Goal: Navigation & Orientation: Go to known website

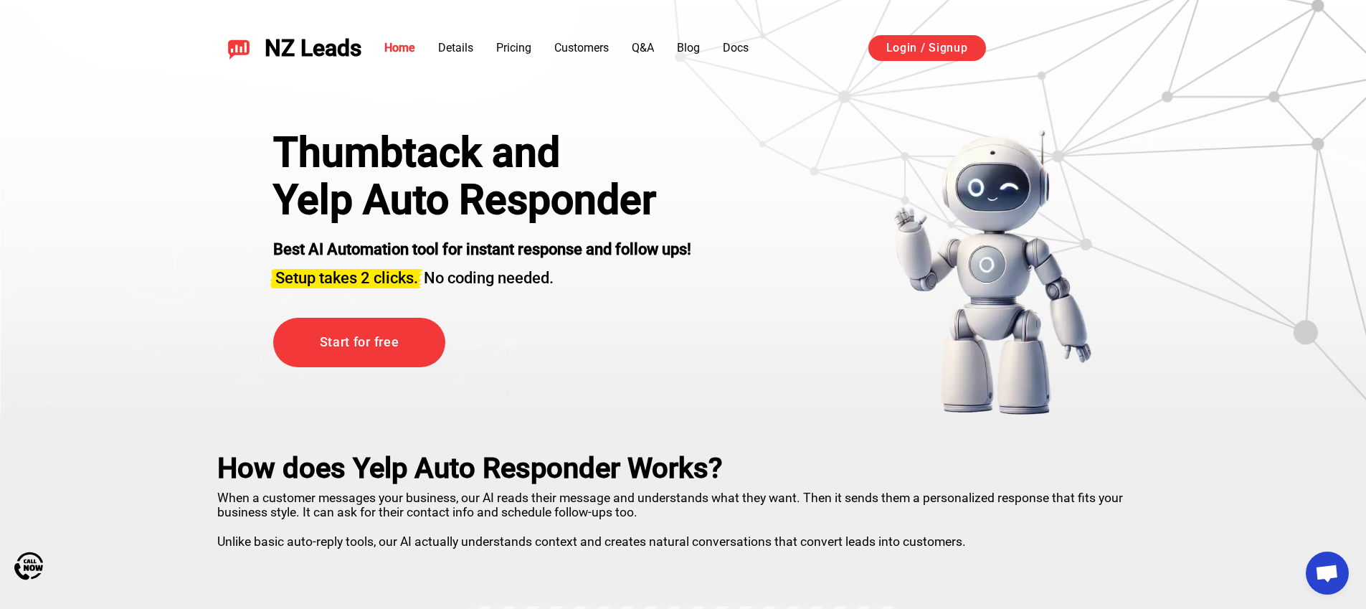
click at [926, 87] on header "NZ Leads Home Details Pricing Customers Q&A Blog Docs Login / Signup Sign in wi…" at bounding box center [683, 48] width 1366 height 96
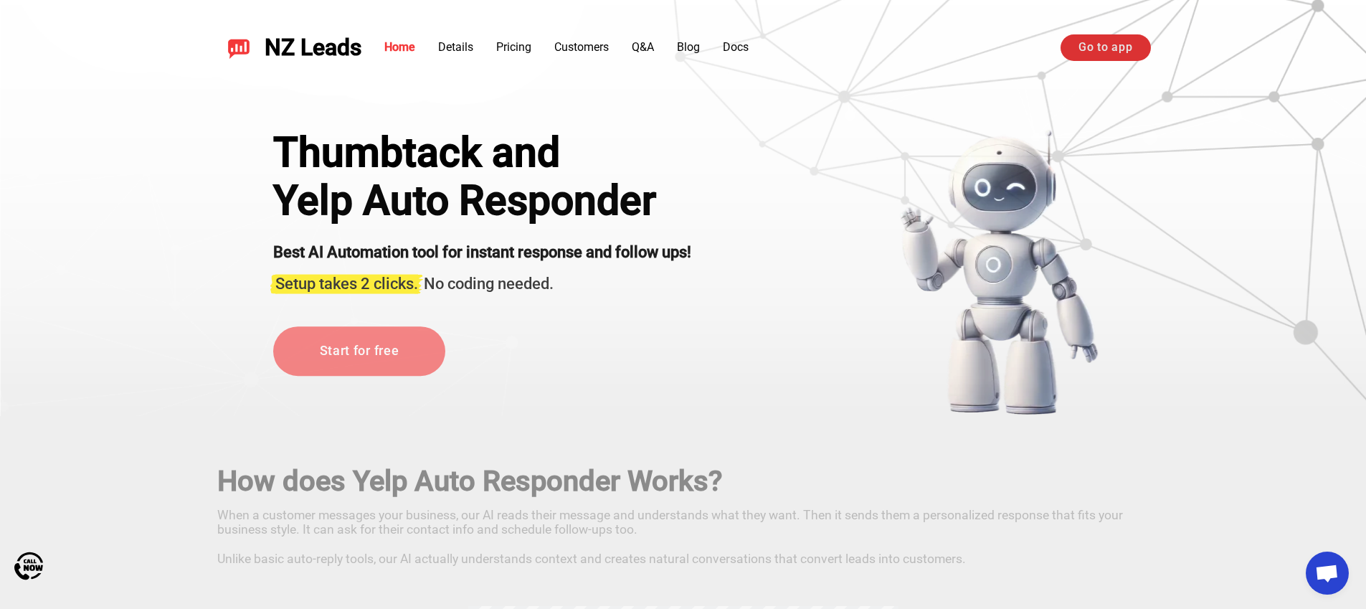
click at [1066, 39] on link "Go to app" at bounding box center [1106, 47] width 90 height 26
